Goal: Information Seeking & Learning: Learn about a topic

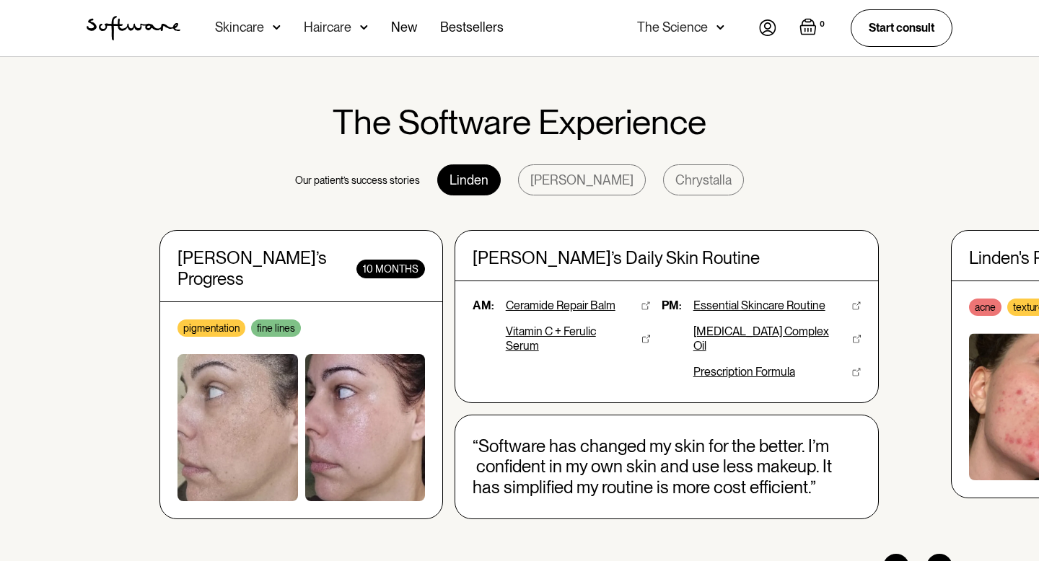
click at [277, 27] on img at bounding box center [277, 27] width 8 height 14
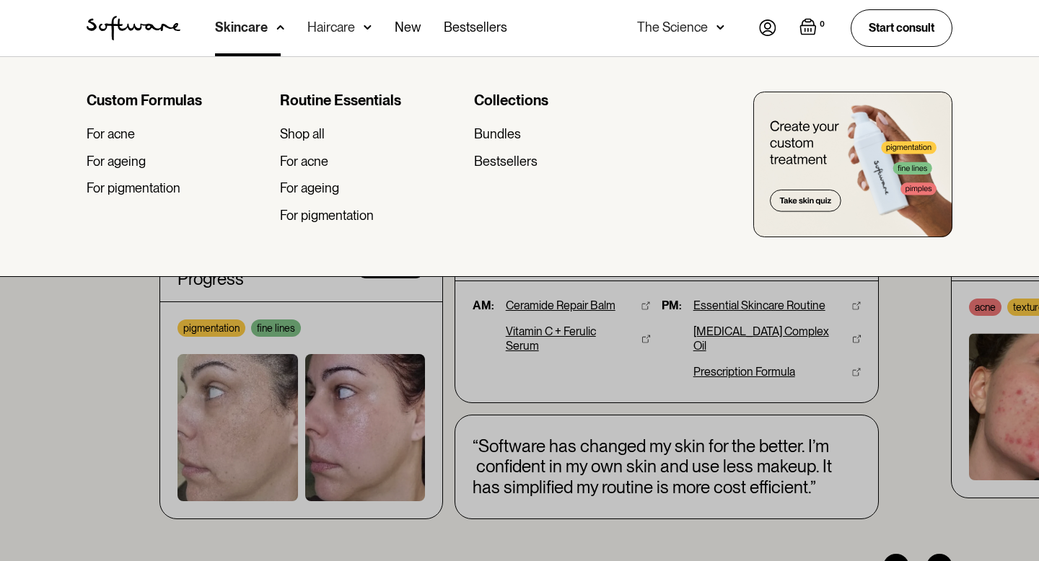
click at [52, 434] on div at bounding box center [519, 336] width 1039 height 561
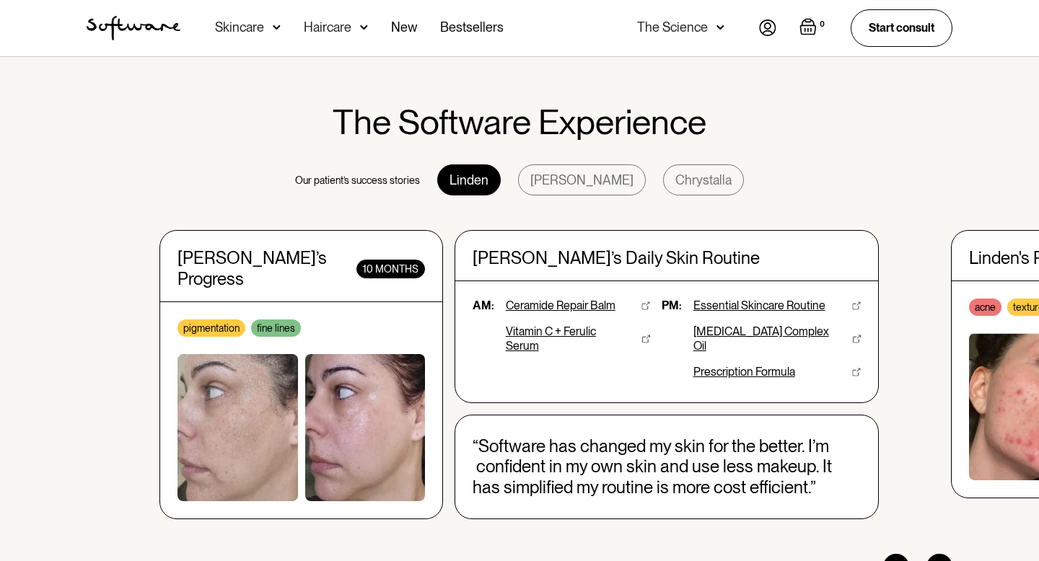
click at [268, 27] on div "Skincare" at bounding box center [248, 28] width 66 height 56
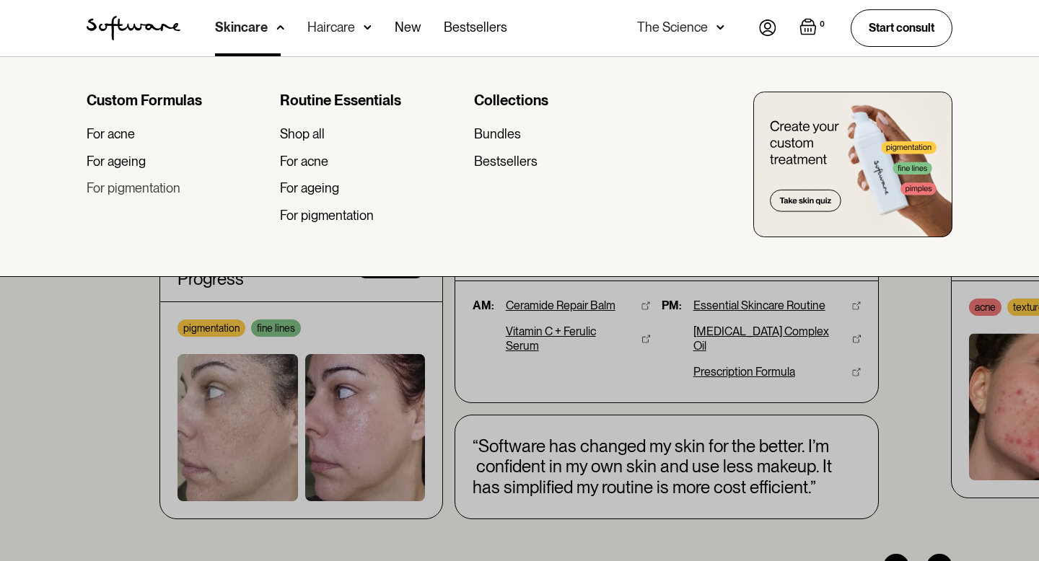
click at [160, 185] on div "For pigmentation" at bounding box center [134, 188] width 94 height 16
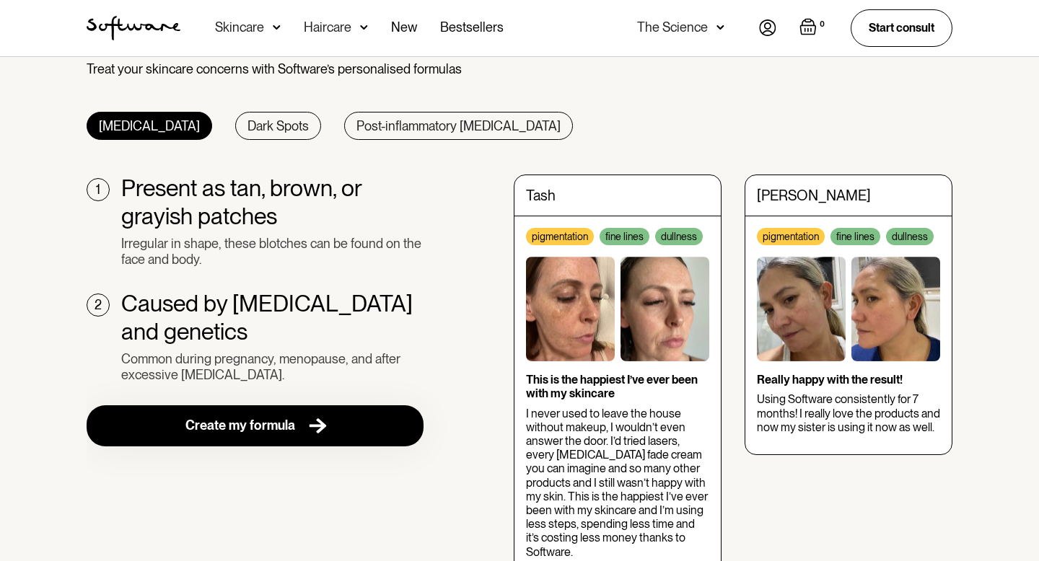
scroll to position [510, 0]
